Goal: Transaction & Acquisition: Download file/media

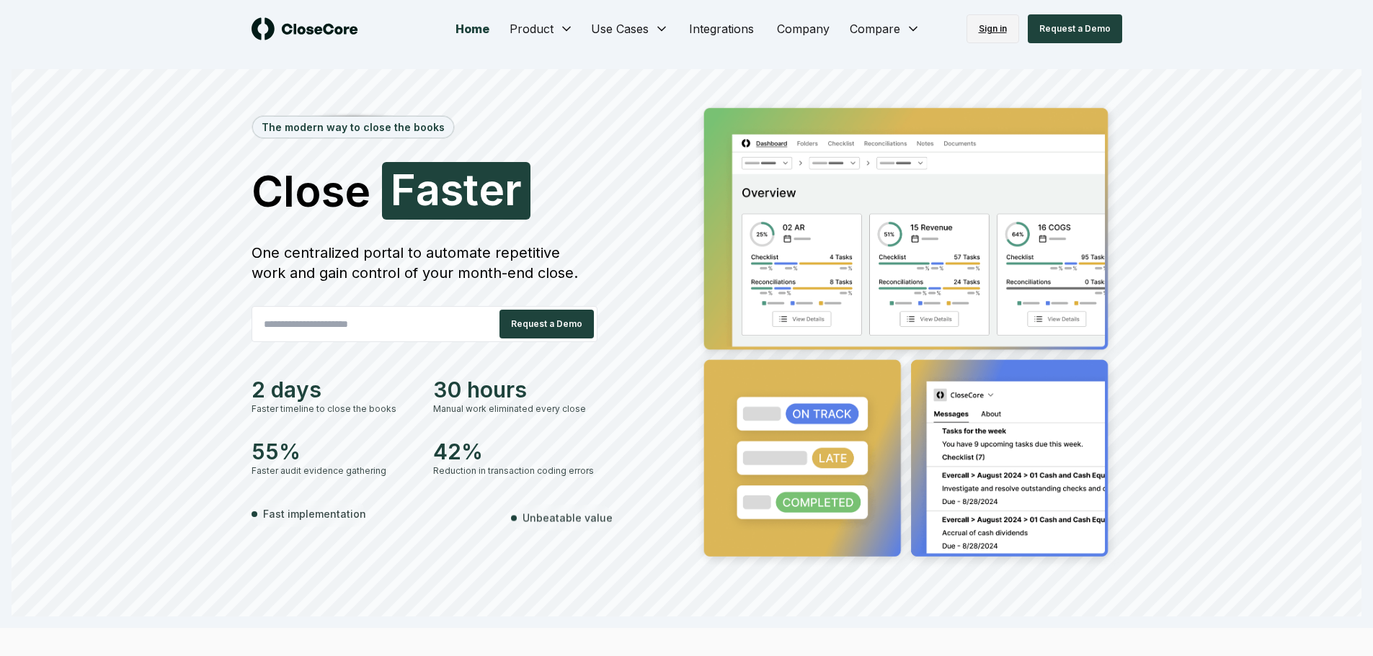
click at [992, 28] on link "Sign in" at bounding box center [992, 28] width 53 height 29
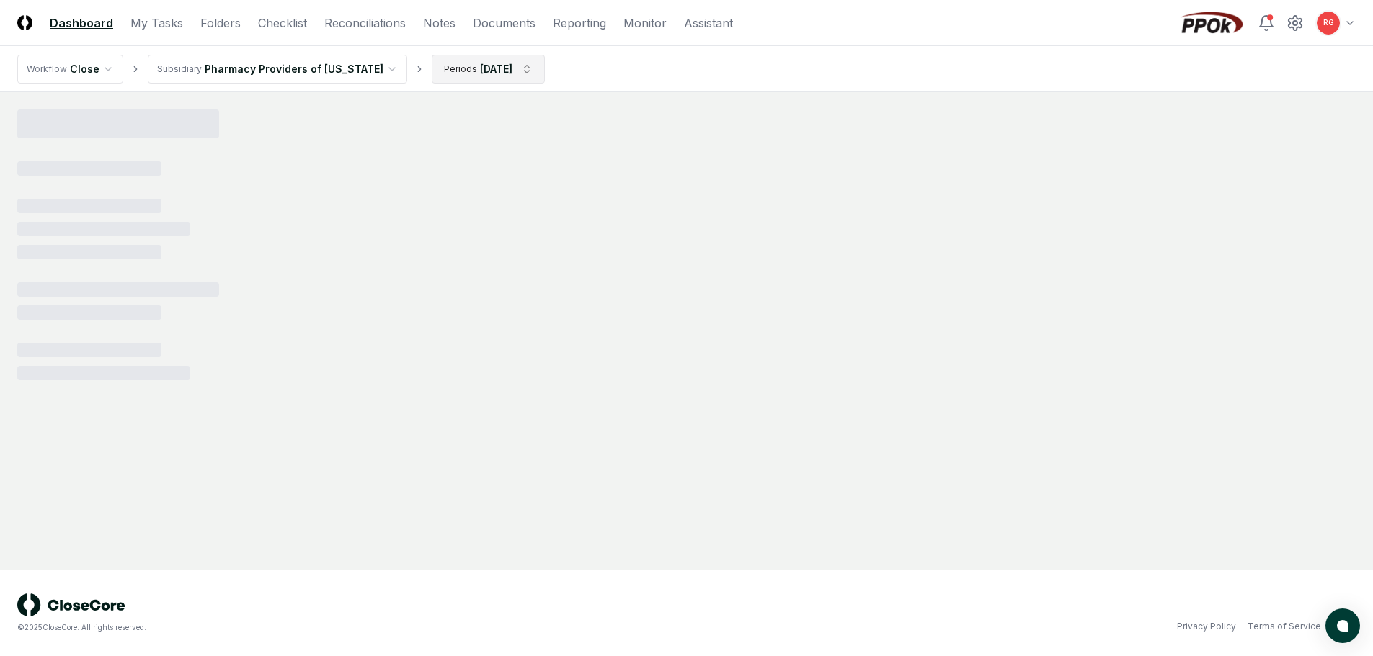
click at [483, 60] on html "CloseCore Dashboard My Tasks Folders Checklist Reconciliations Notes Documents …" at bounding box center [686, 328] width 1373 height 656
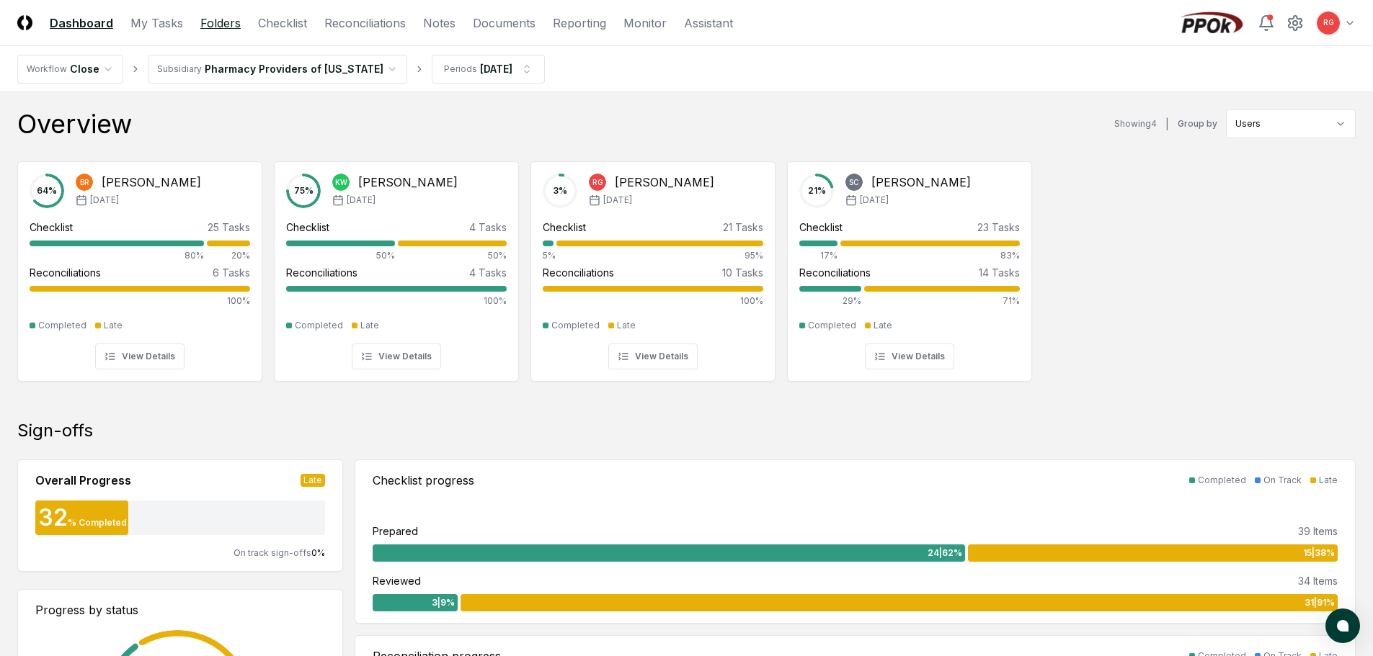
click at [218, 22] on link "Folders" at bounding box center [220, 22] width 40 height 17
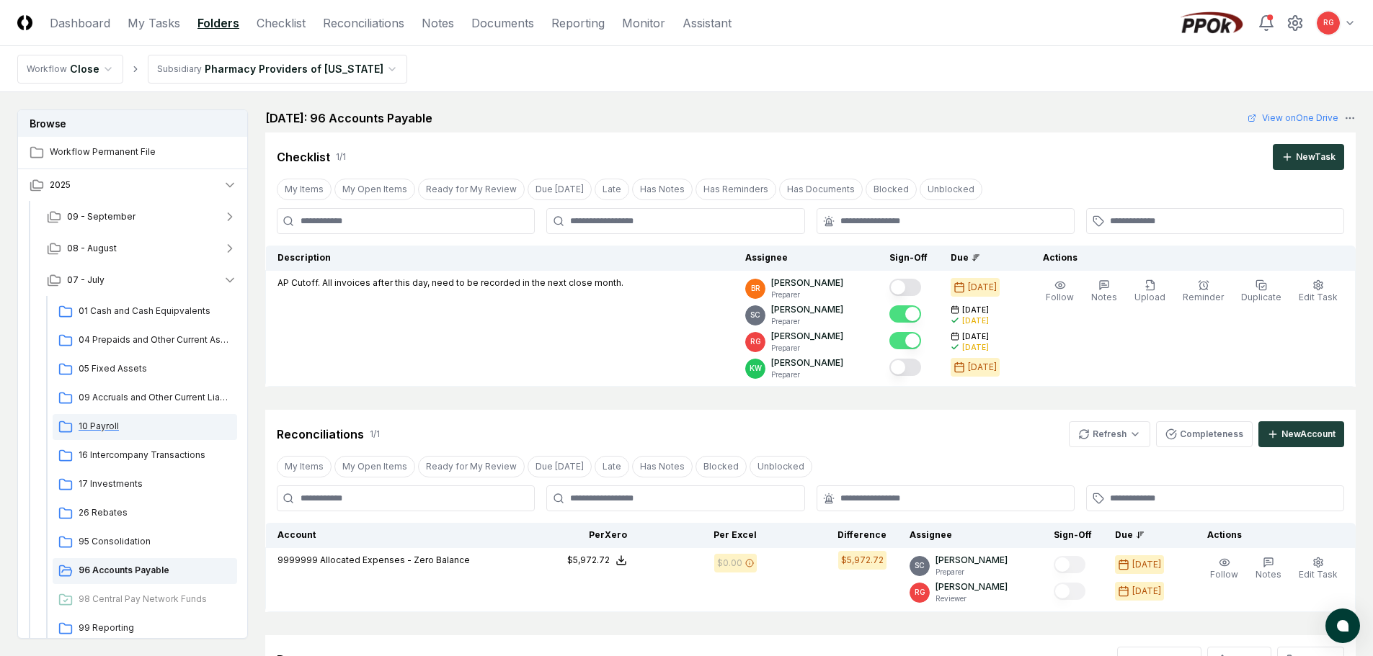
scroll to position [76, 0]
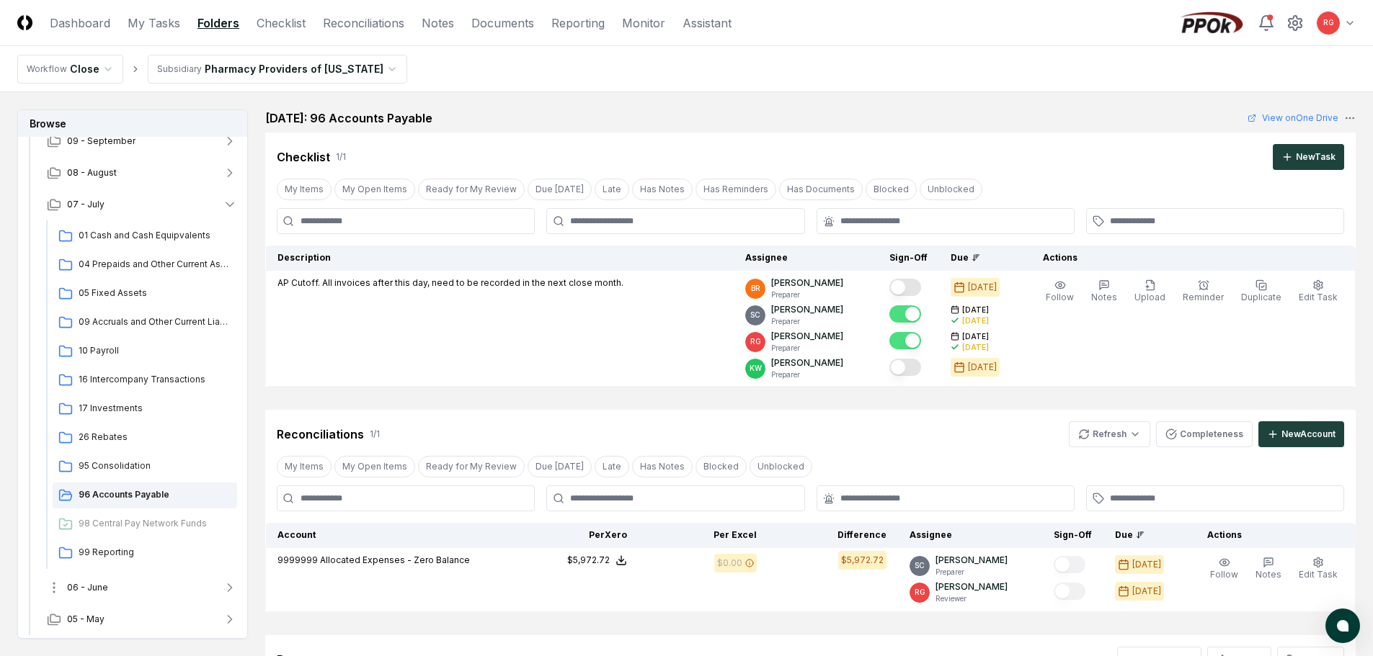
click at [117, 585] on button "06 - June" at bounding box center [141, 588] width 213 height 32
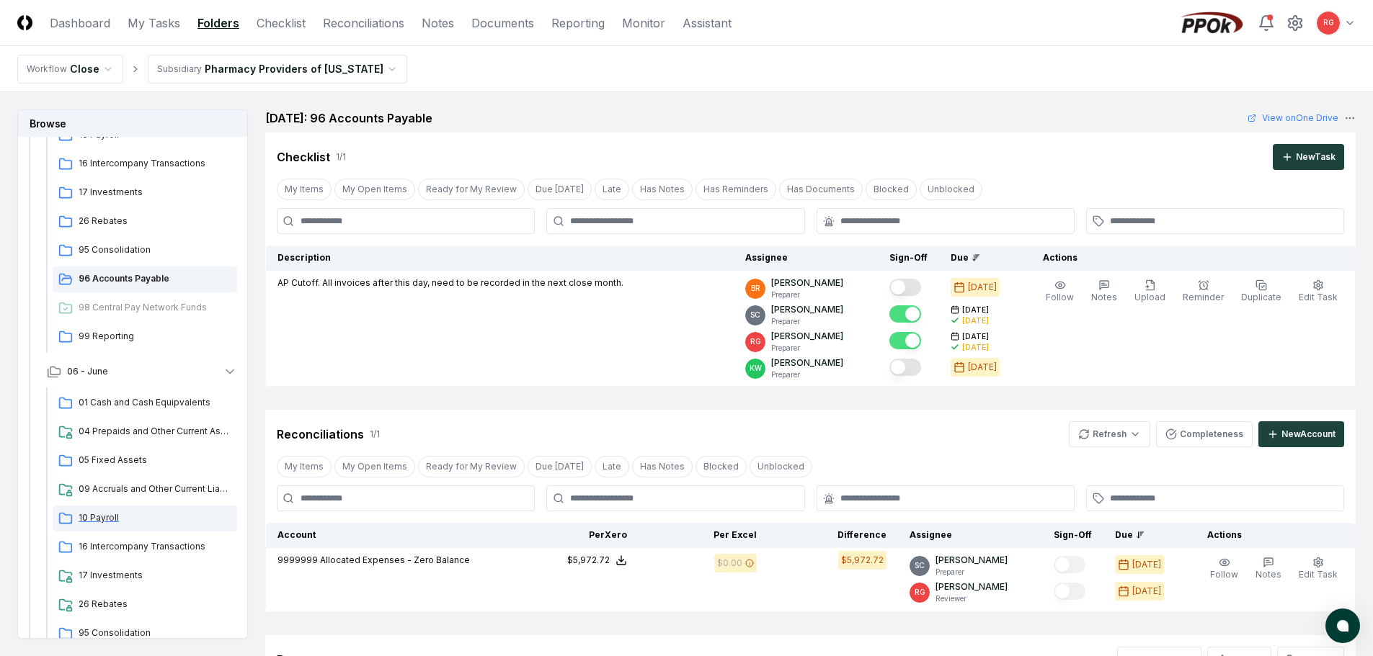
click at [101, 507] on div "10 Payroll" at bounding box center [145, 519] width 184 height 26
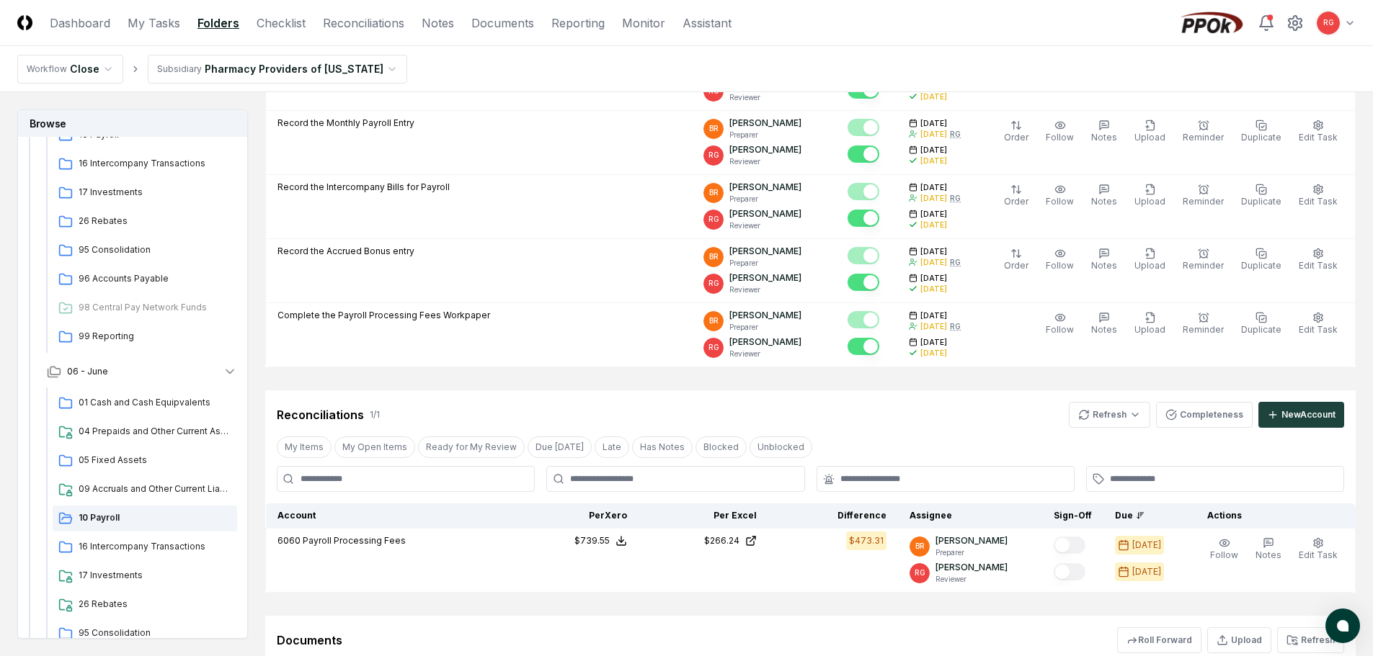
scroll to position [464, 0]
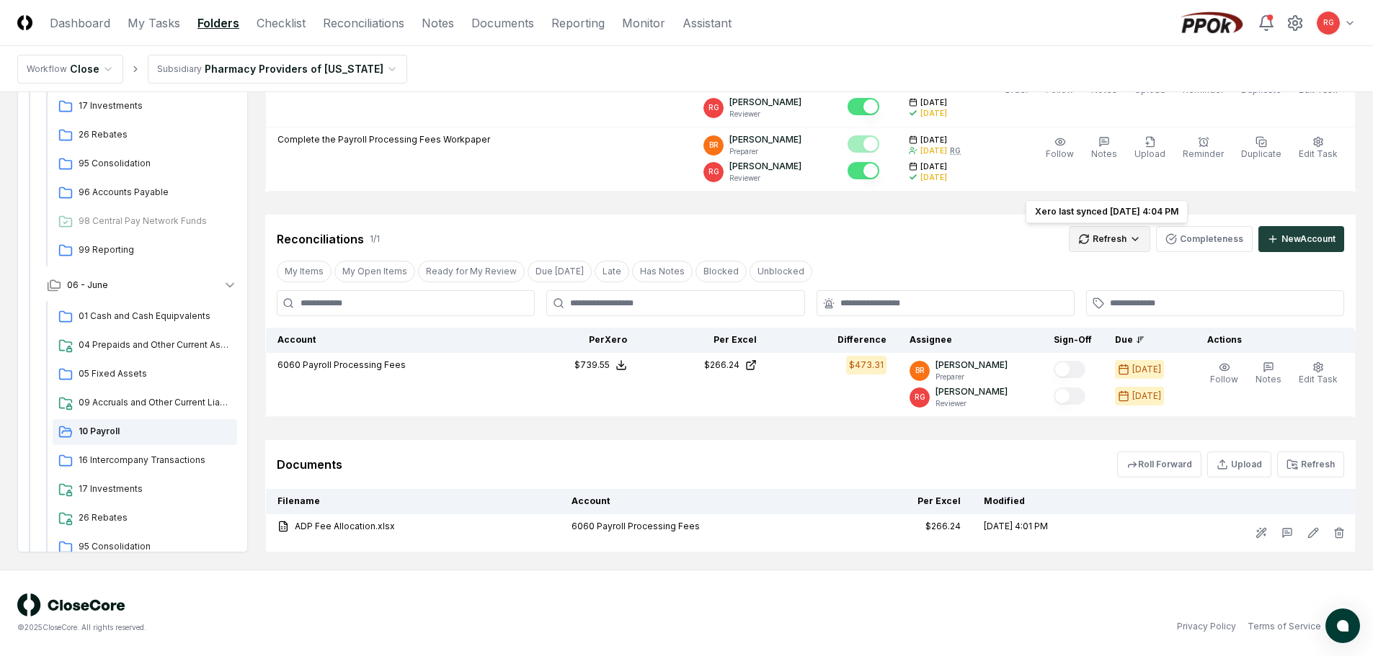
click at [1134, 239] on html "CloseCore Dashboard My Tasks Folders Checklist Reconciliations Notes Documents …" at bounding box center [686, 96] width 1373 height 1120
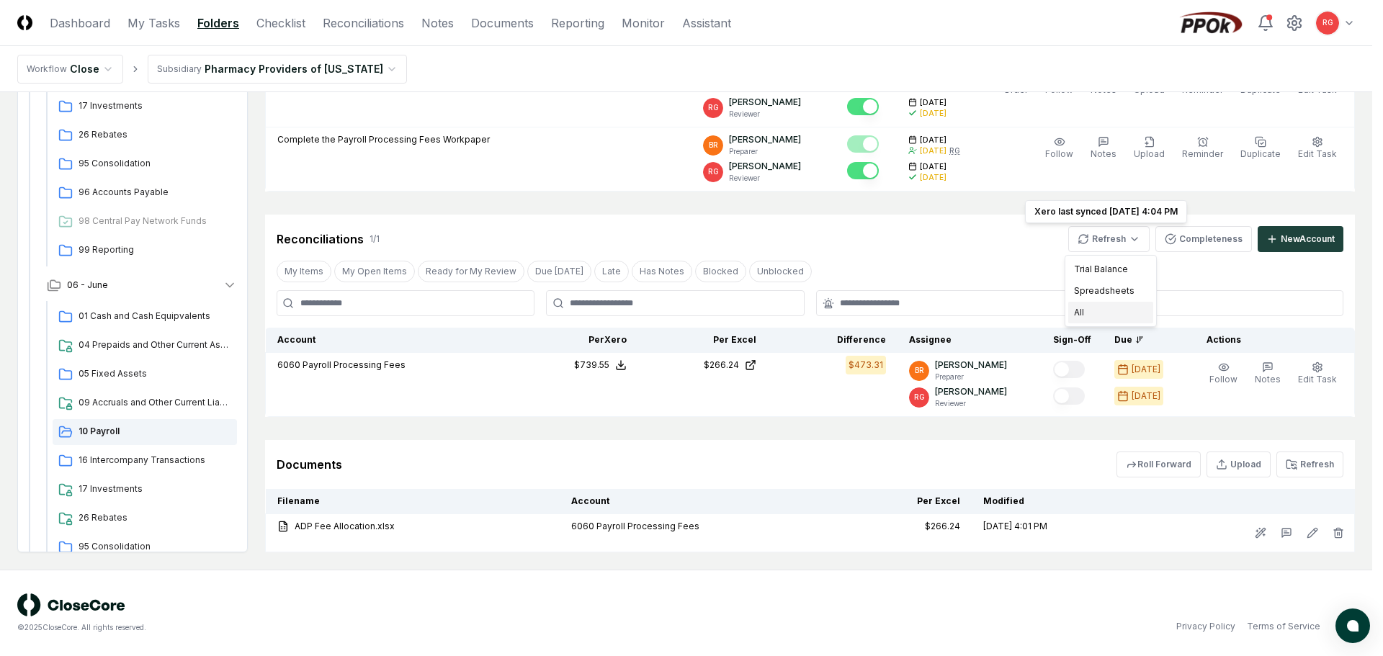
click at [1089, 315] on div "All" at bounding box center [1110, 313] width 85 height 22
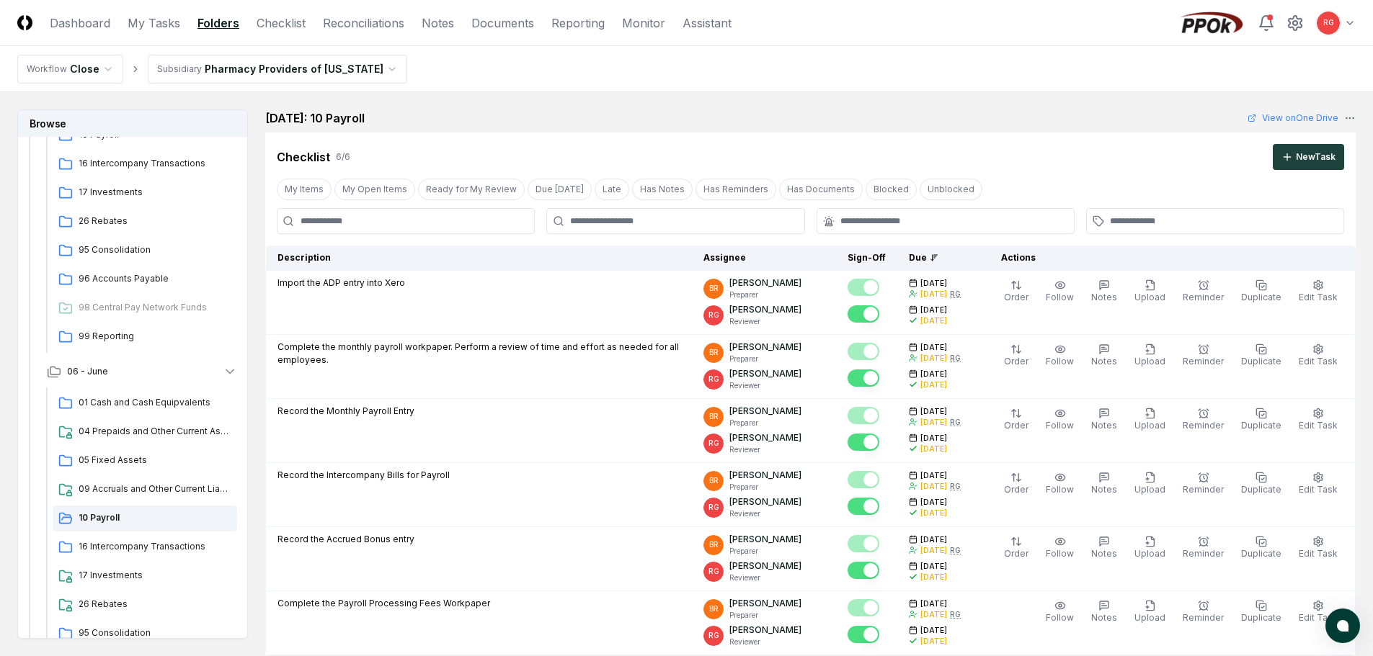
scroll to position [360, 0]
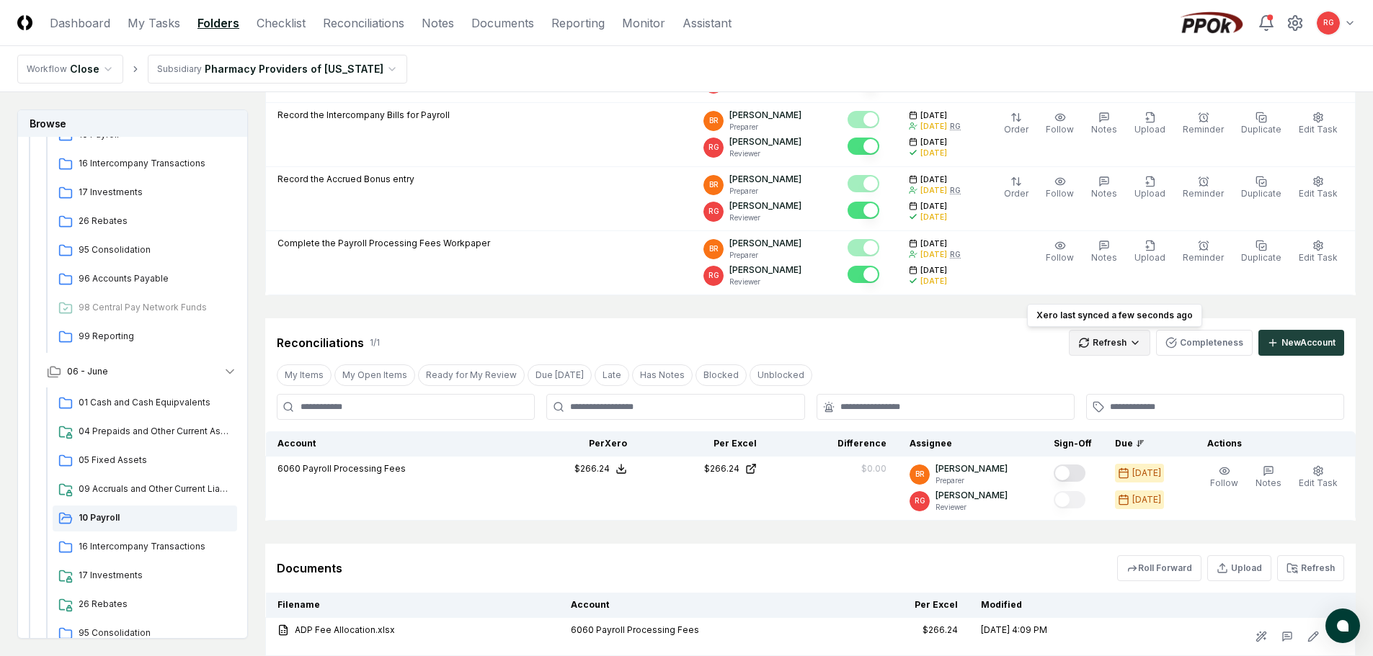
click at [1123, 349] on html "CloseCore Dashboard My Tasks Folders Checklist Reconciliations Notes Documents …" at bounding box center [686, 200] width 1373 height 1120
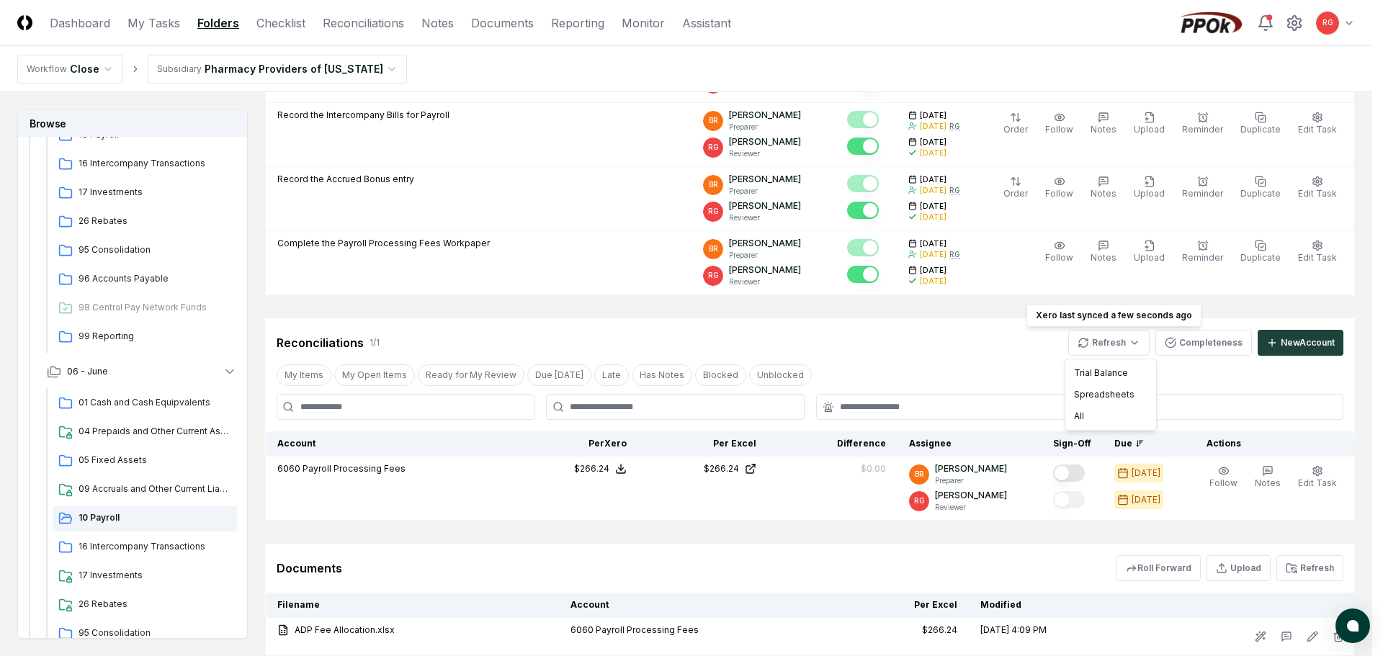
click at [947, 350] on html "CloseCore Dashboard My Tasks Folders Checklist Reconciliations Notes Documents …" at bounding box center [691, 200] width 1383 height 1120
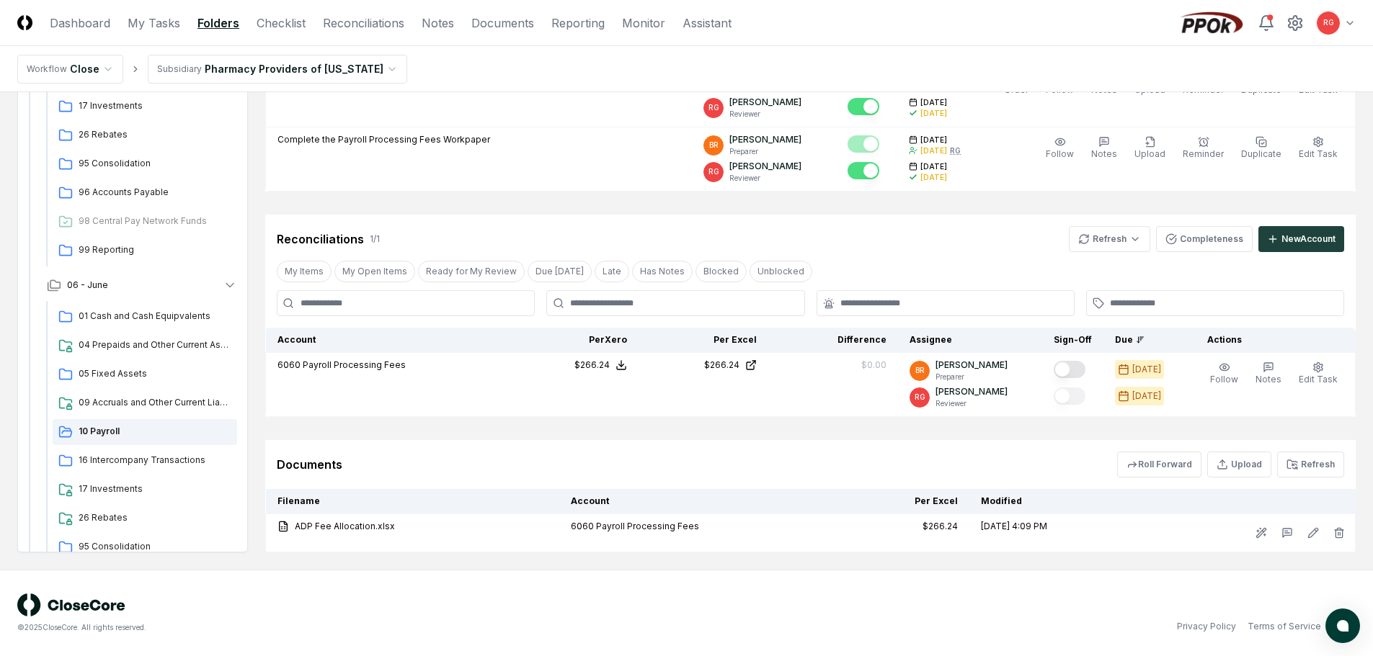
scroll to position [248, 0]
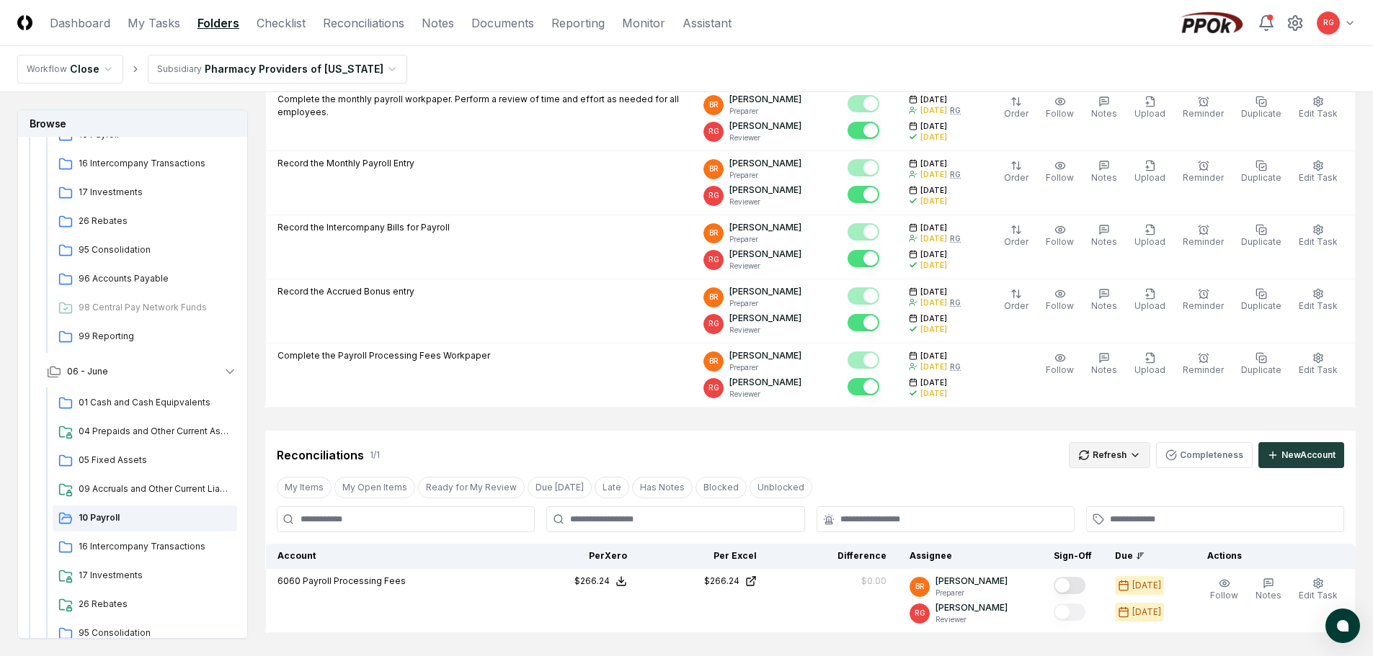
click at [1098, 457] on html "CloseCore Dashboard My Tasks Folders Checklist Reconciliations Notes Documents …" at bounding box center [686, 312] width 1373 height 1120
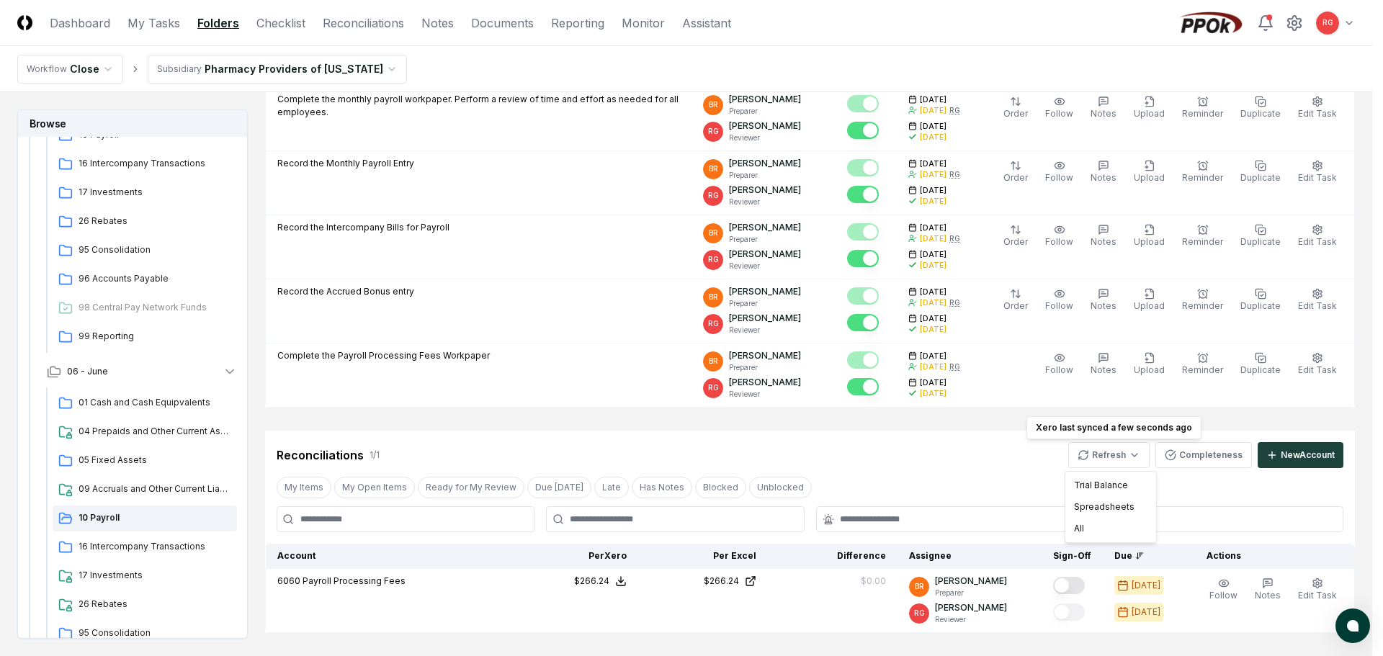
click at [931, 455] on html "CloseCore Dashboard My Tasks Folders Checklist Reconciliations Notes Documents …" at bounding box center [691, 312] width 1383 height 1120
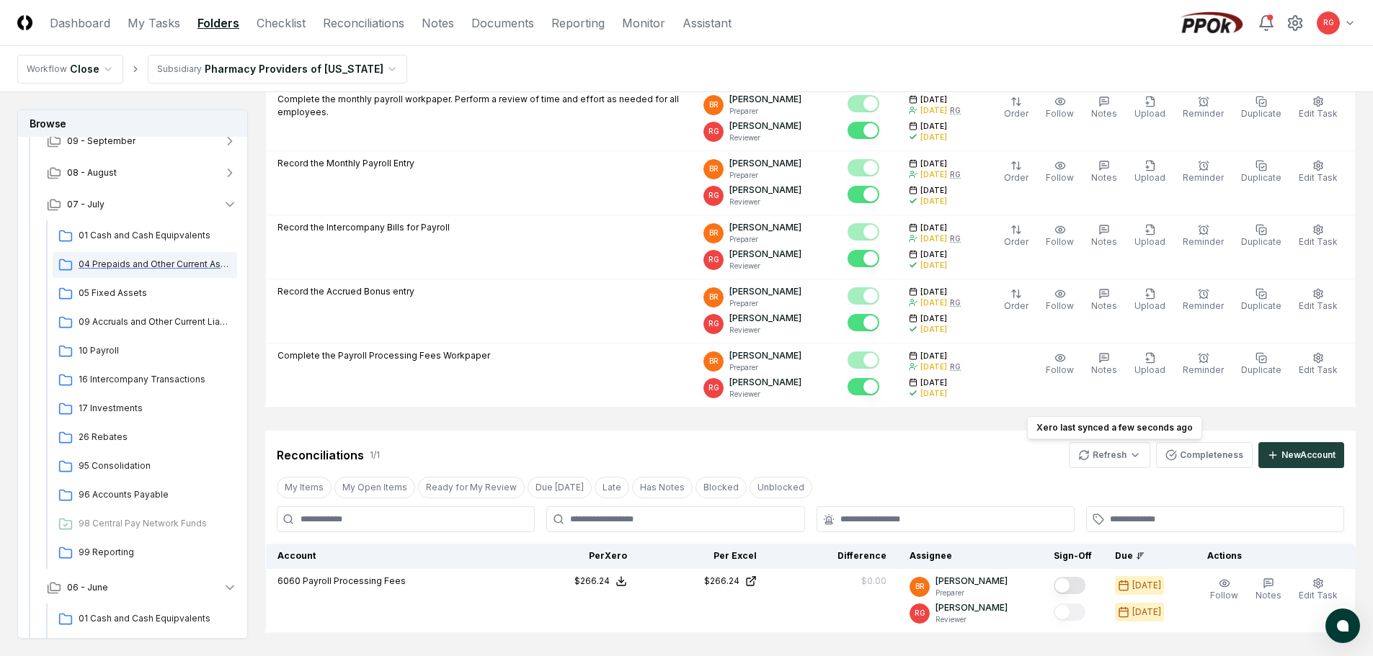
scroll to position [220, 0]
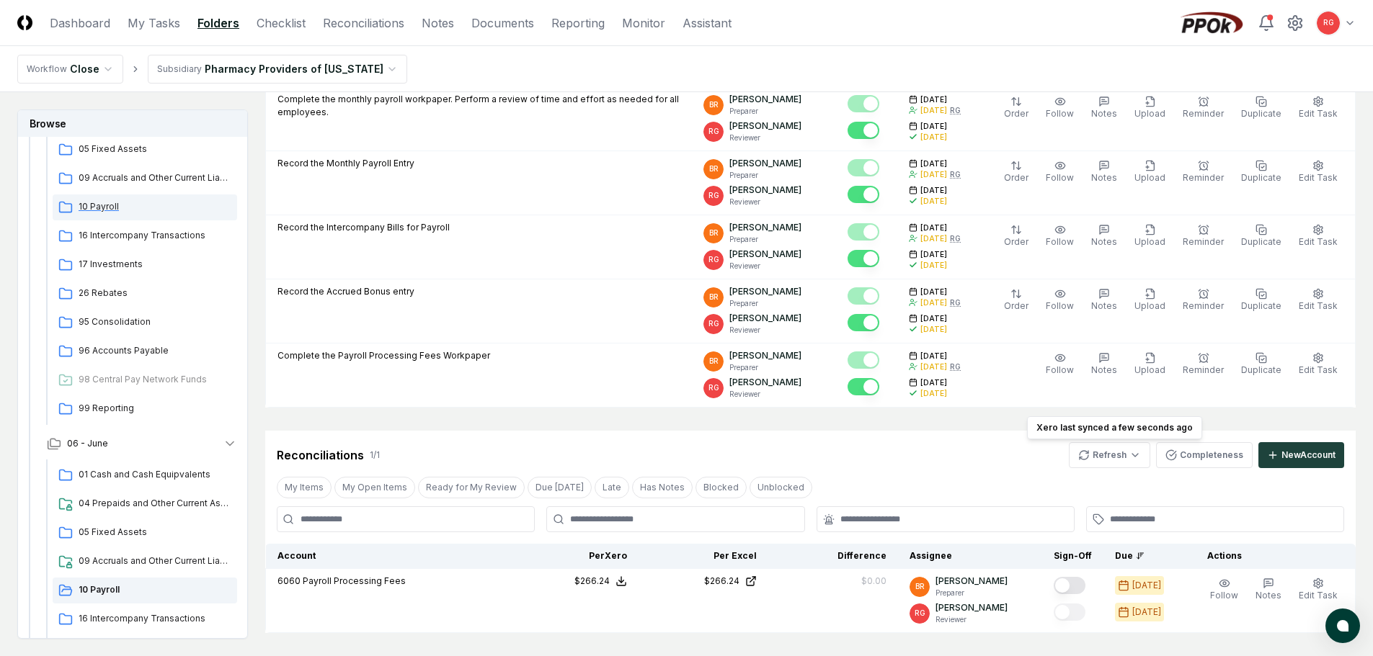
click at [99, 211] on span "10 Payroll" at bounding box center [155, 206] width 153 height 13
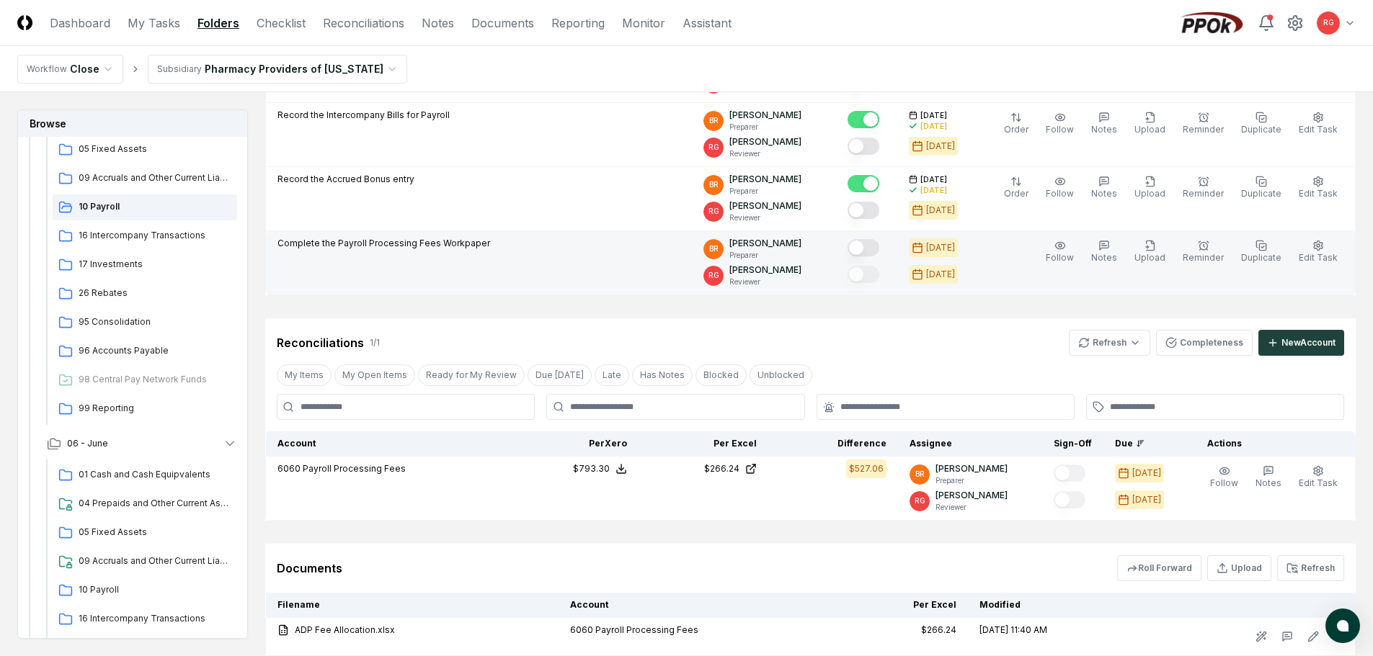
scroll to position [432, 0]
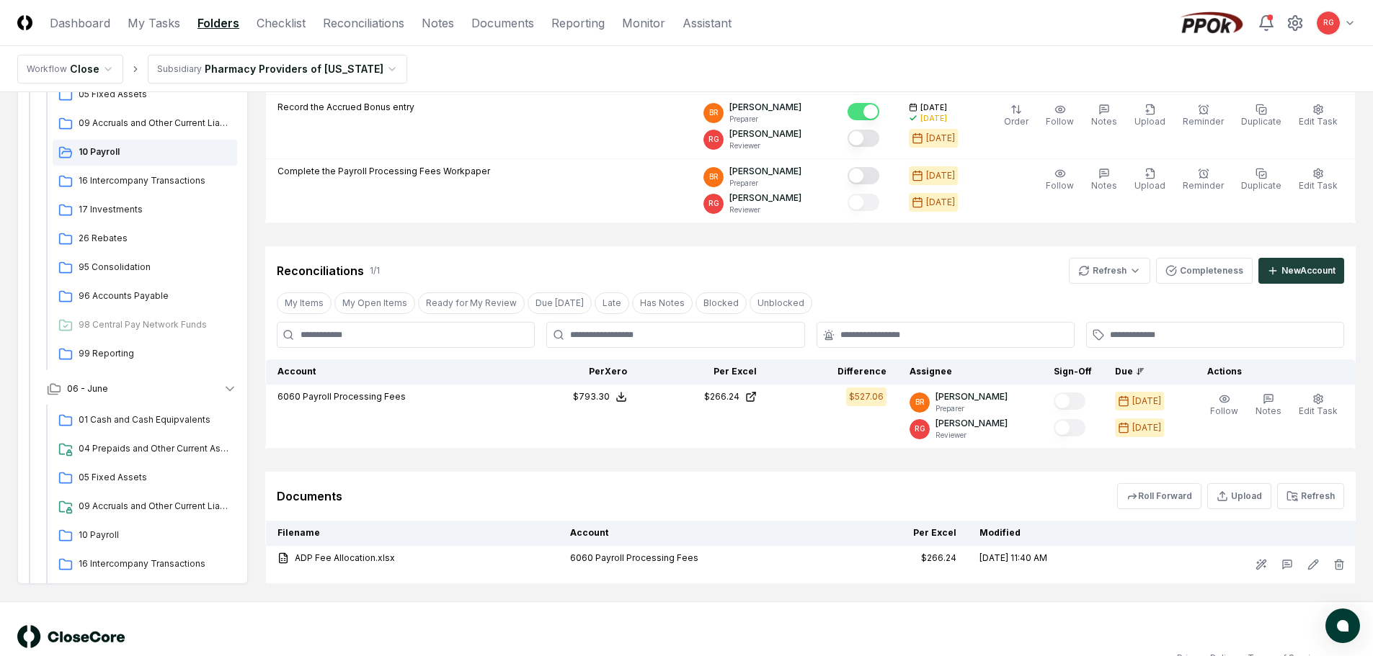
click at [968, 298] on div "My Items My Open Items Ready for My Review Due Today Late Has Notes Blocked Unb…" at bounding box center [810, 303] width 1090 height 27
click at [1116, 272] on html "CloseCore Dashboard My Tasks Folders Checklist Reconciliations Notes Documents …" at bounding box center [686, 128] width 1373 height 1120
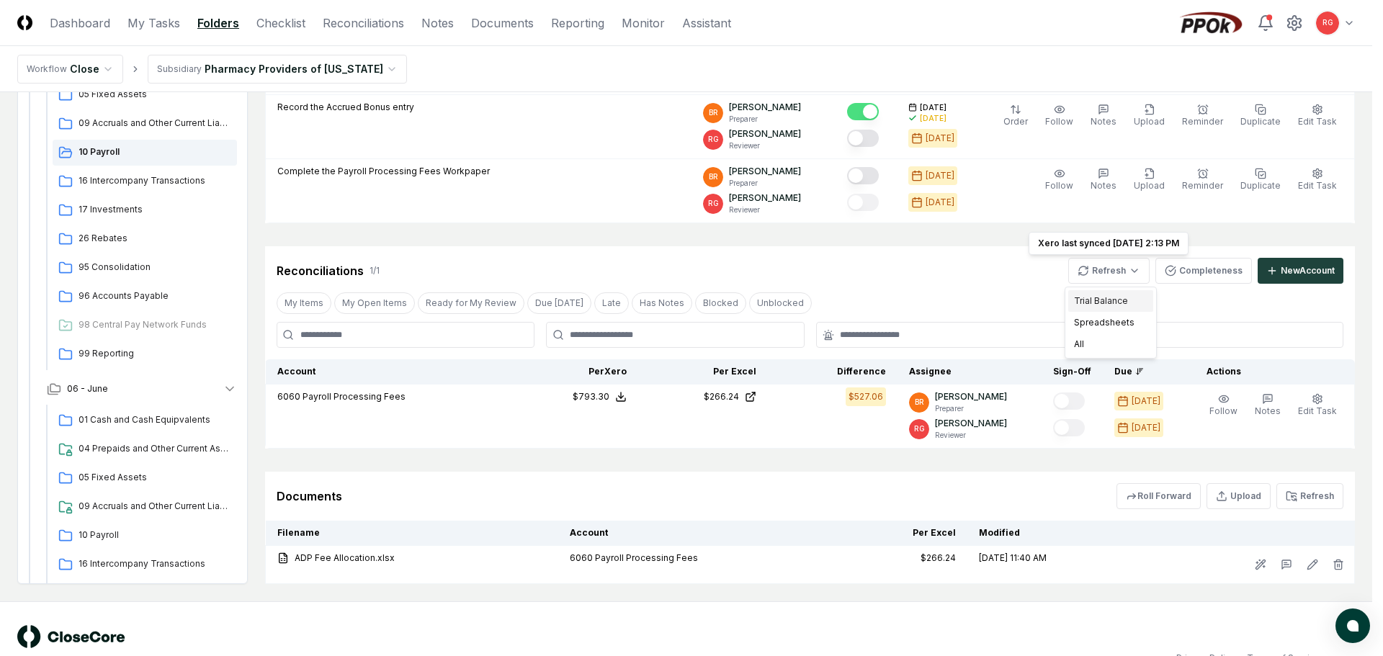
click at [1110, 303] on div "Trial Balance" at bounding box center [1110, 301] width 85 height 22
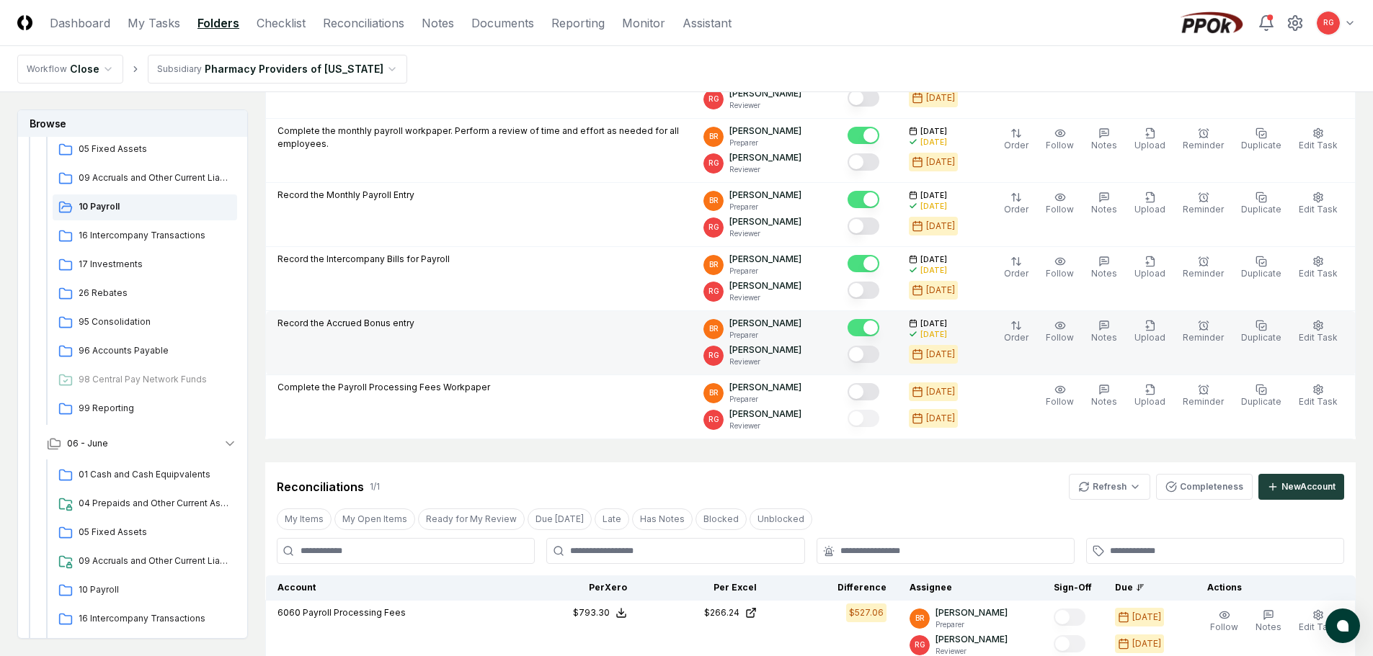
scroll to position [360, 0]
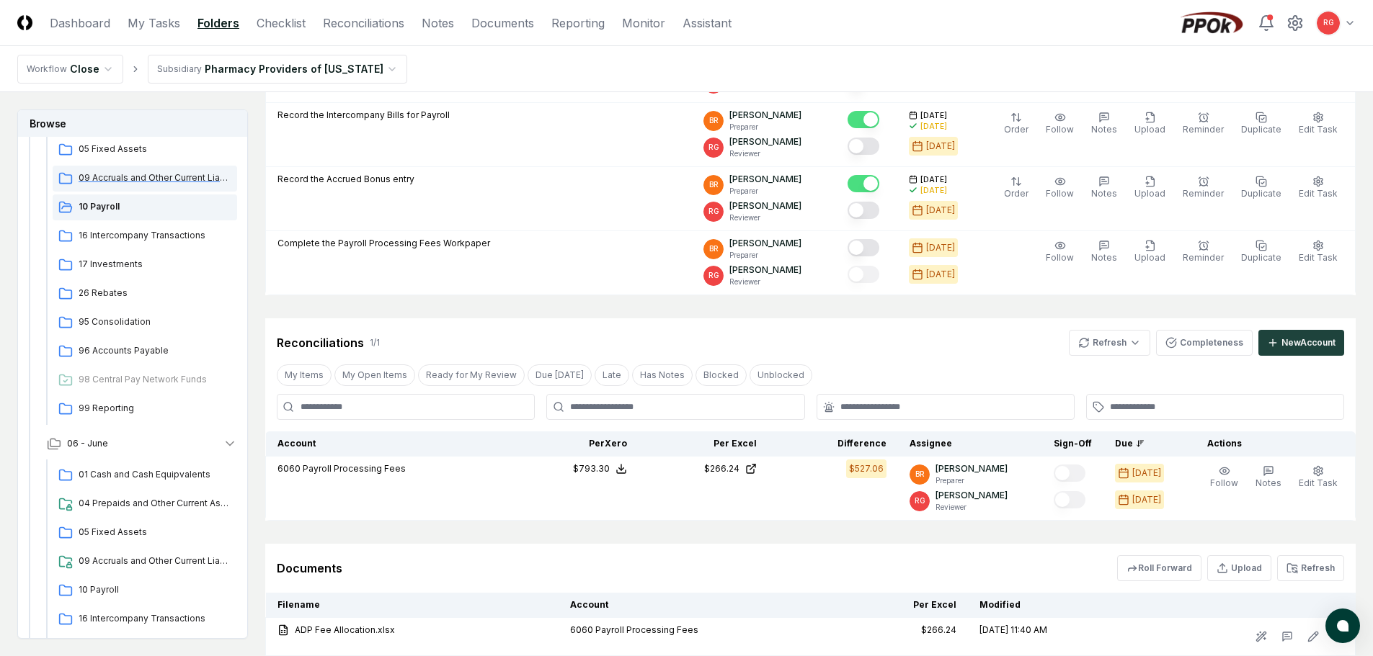
click at [158, 175] on span "09 Accruals and Other Current Liabilities" at bounding box center [155, 177] width 153 height 13
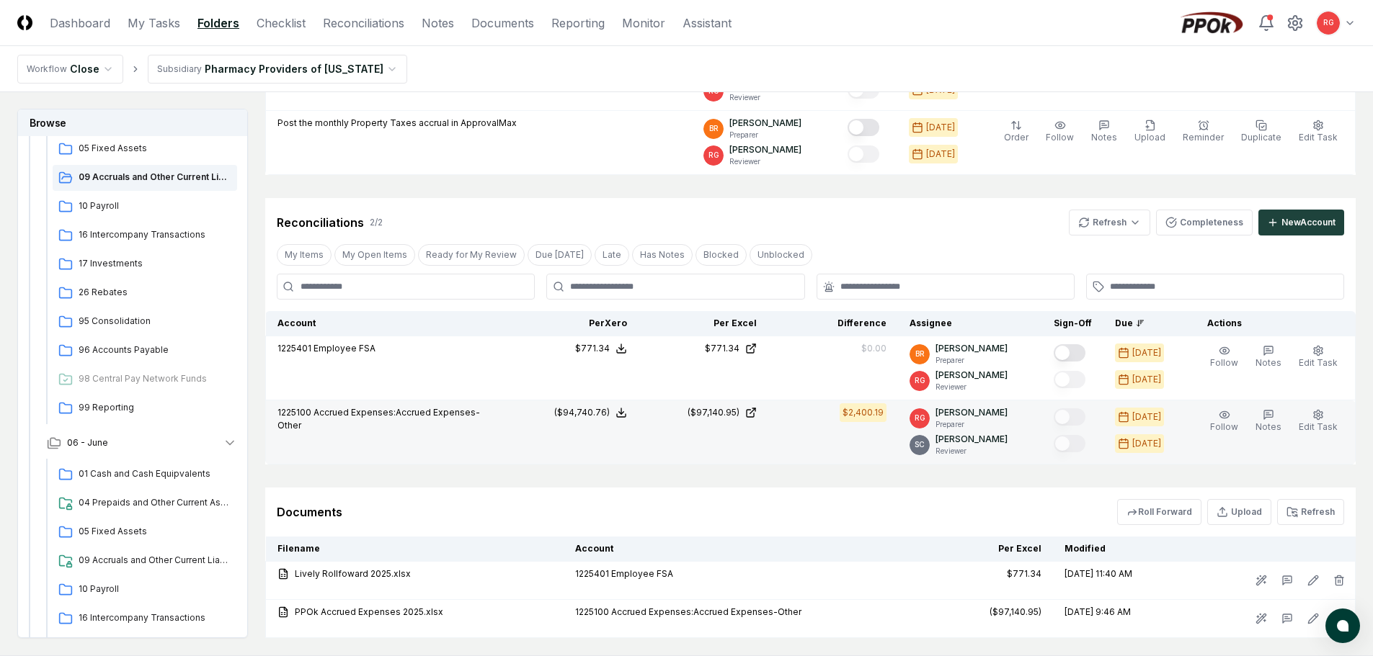
scroll to position [374, 0]
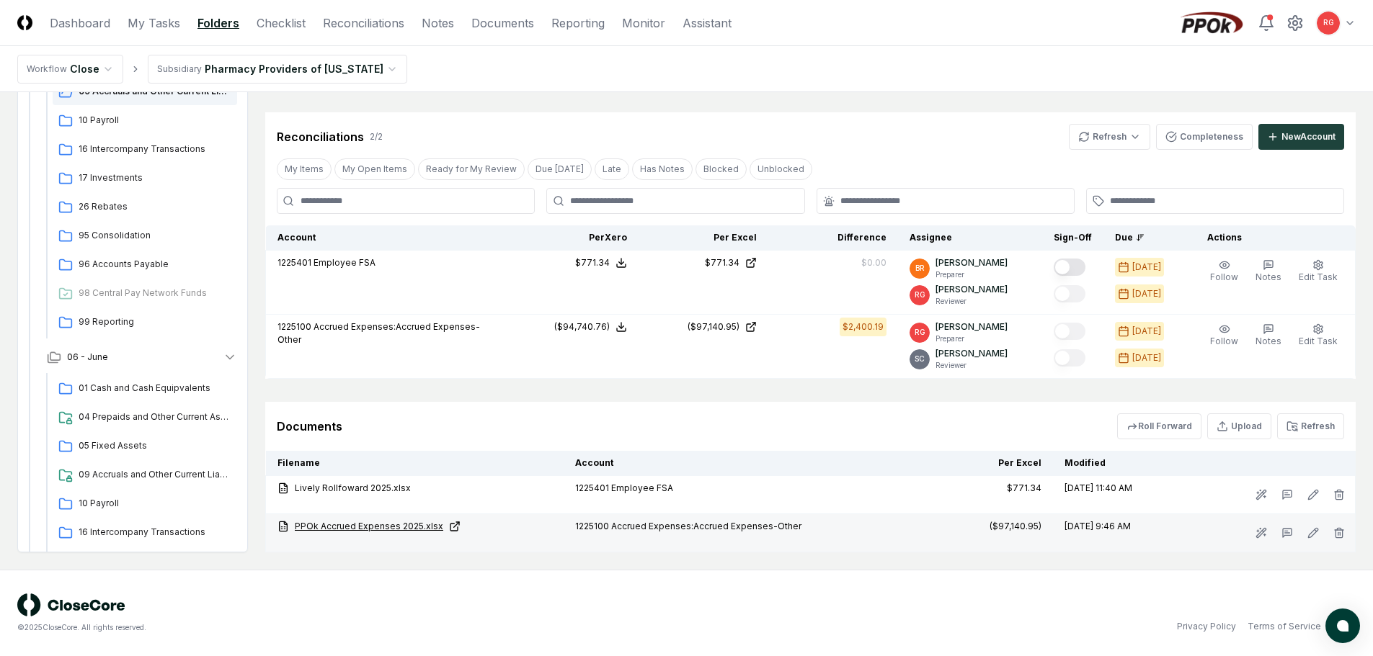
click at [365, 531] on link "PPOk Accrued Expenses 2025.xlsx" at bounding box center [414, 526] width 275 height 13
click at [380, 525] on link "PPOk Accrued Expenses 2025.xlsx" at bounding box center [414, 526] width 275 height 13
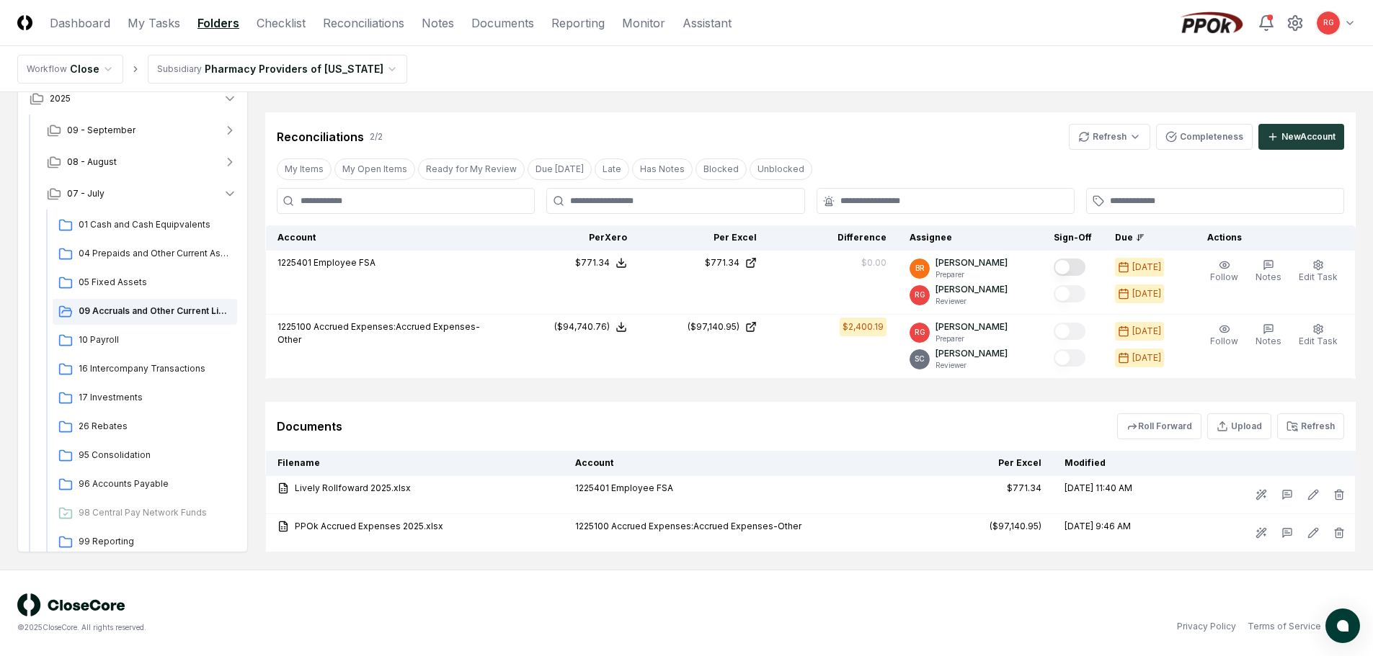
scroll to position [220, 0]
